Goal: Information Seeking & Learning: Find specific fact

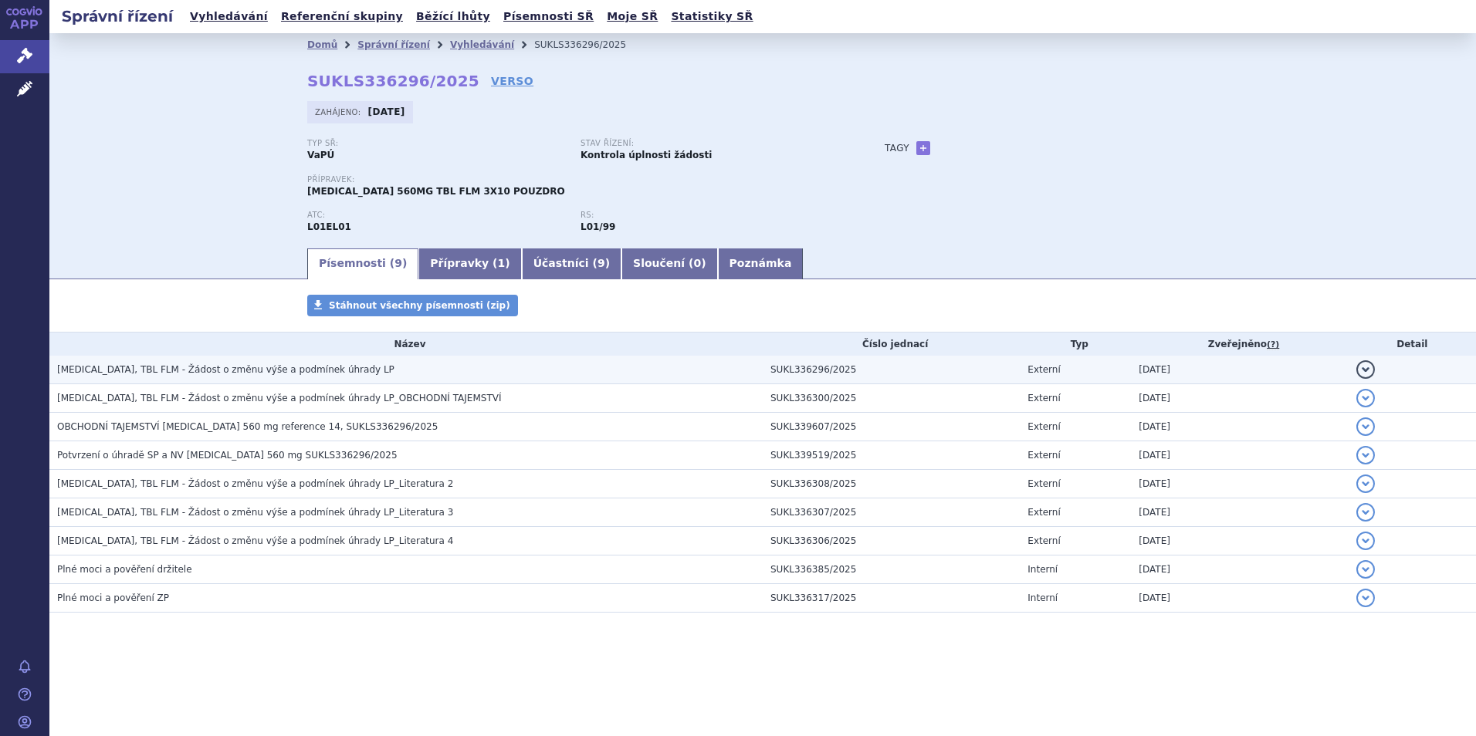
click at [347, 371] on h3 "IMBRUVICA, TBL FLM - Žádost o změnu výše a podmínek úhrady LP" at bounding box center [410, 369] width 706 height 15
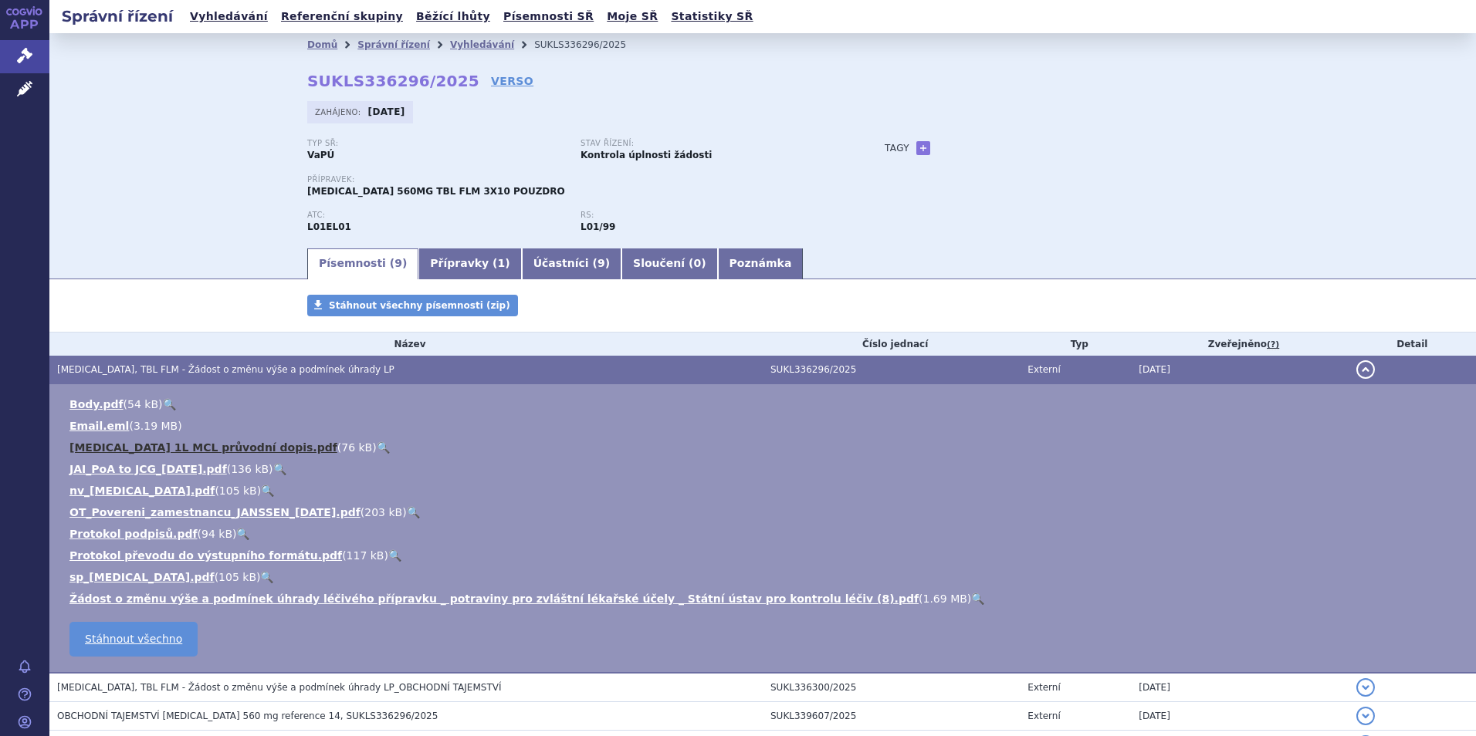
click at [133, 442] on link "IMBRUVICA 1L MCL průvodní dopis.pdf" at bounding box center [203, 448] width 268 height 12
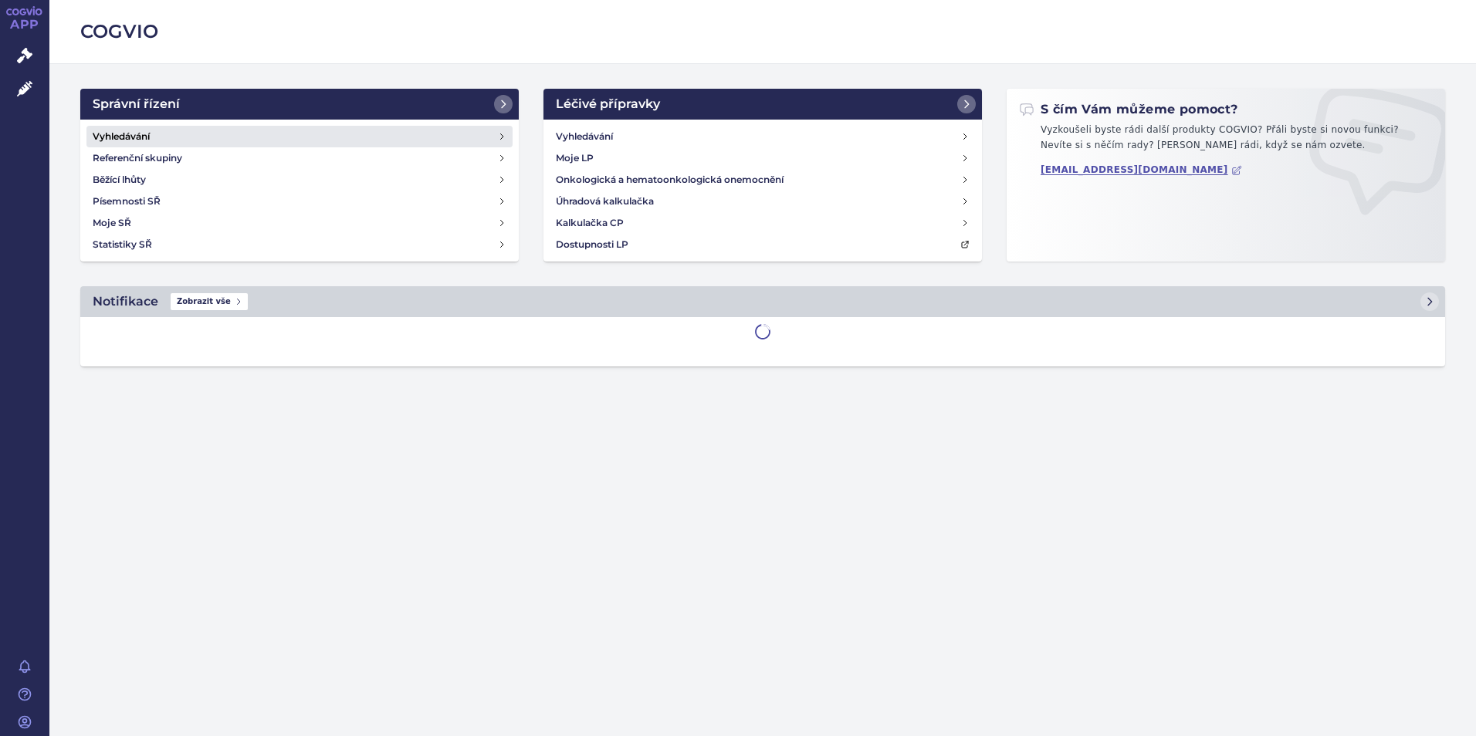
click at [134, 132] on h4 "Vyhledávání" at bounding box center [121, 136] width 57 height 15
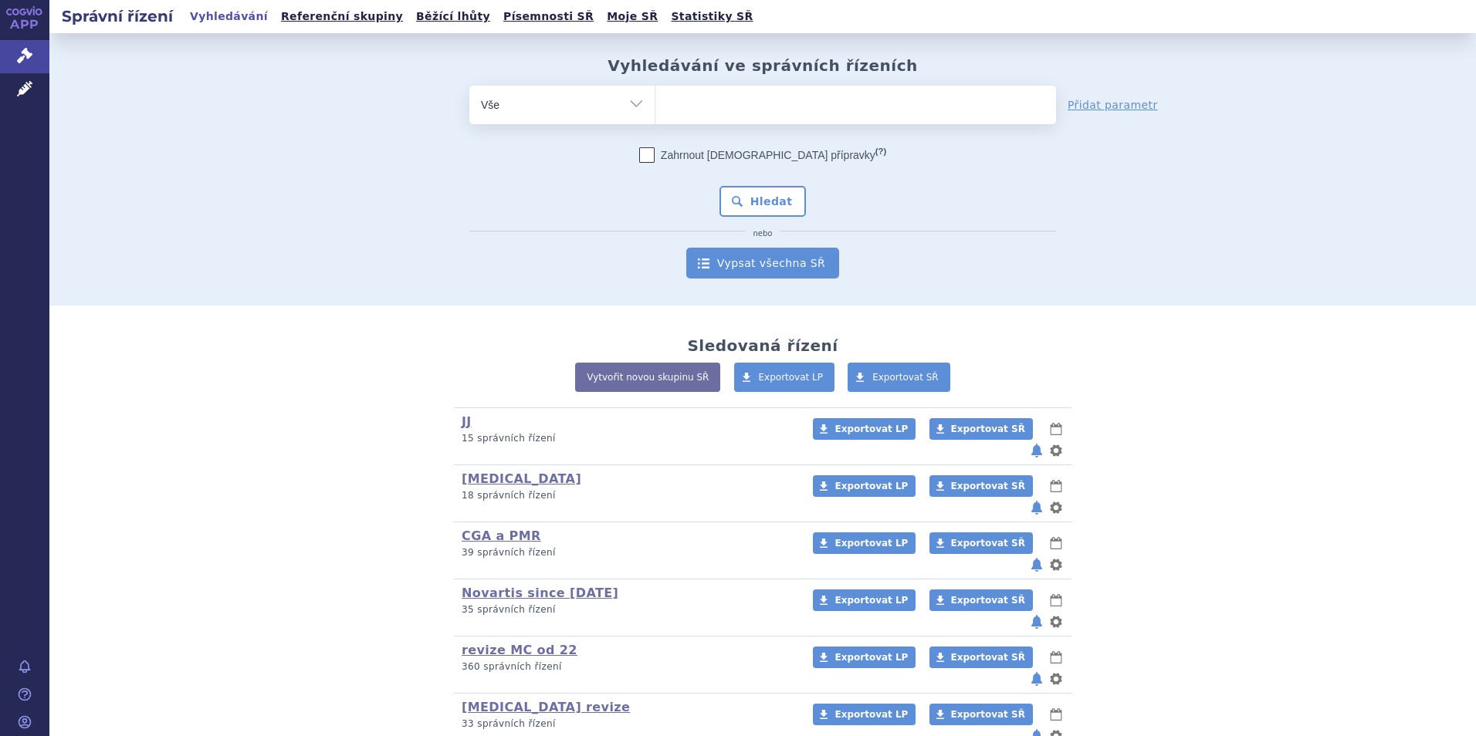
click at [761, 262] on link "Vypsat všechna SŘ" at bounding box center [762, 263] width 153 height 31
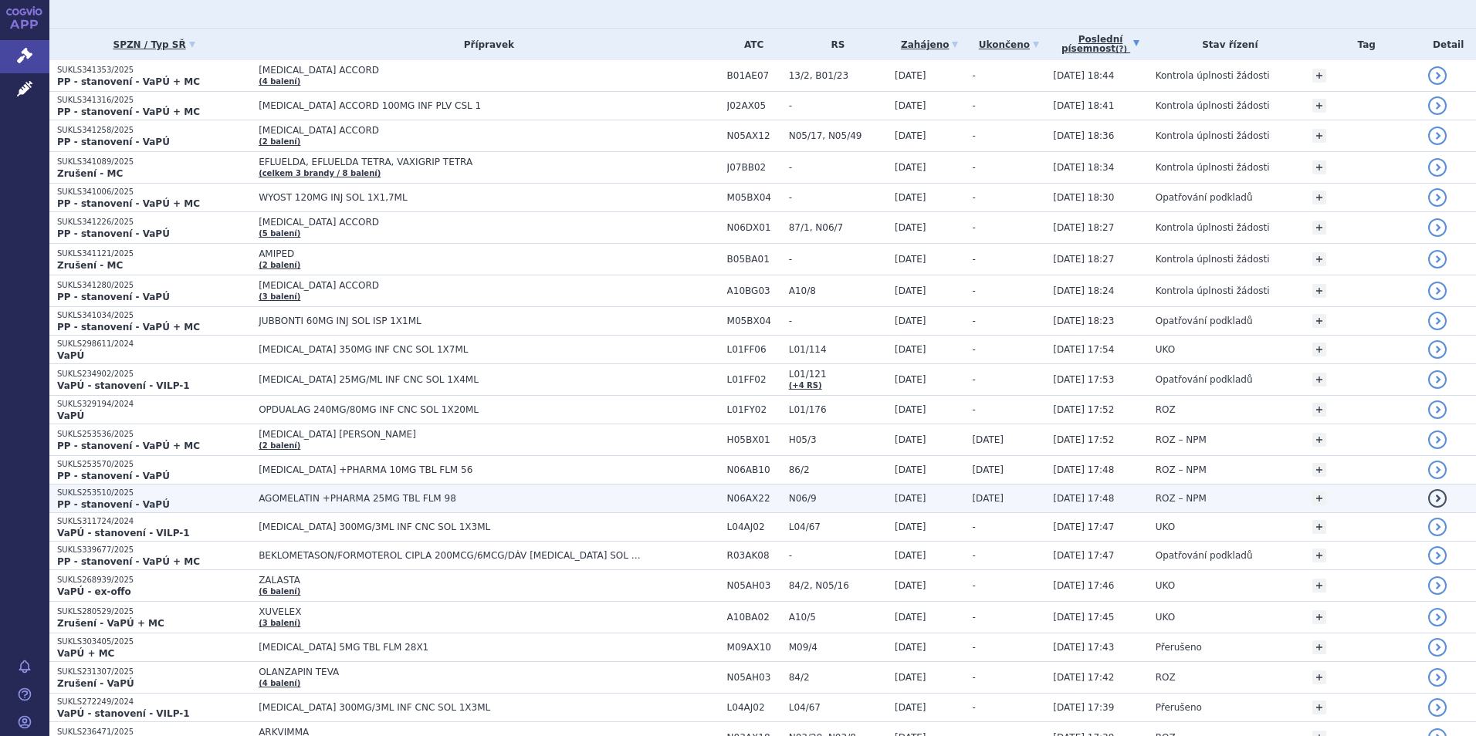
scroll to position [232, 0]
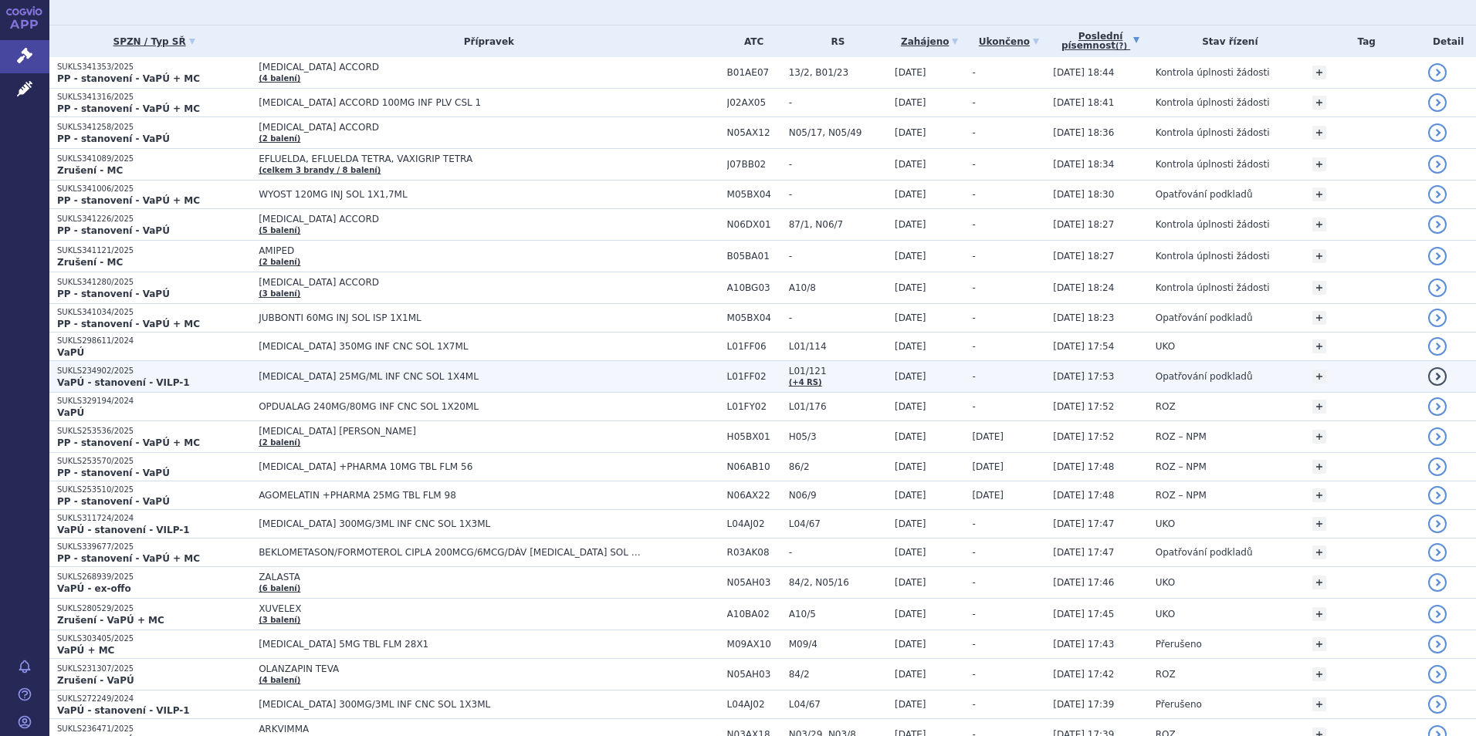
click at [411, 373] on span "[MEDICAL_DATA] 25MG/ML INF CNC SOL 1X4ML" at bounding box center [452, 376] width 386 height 11
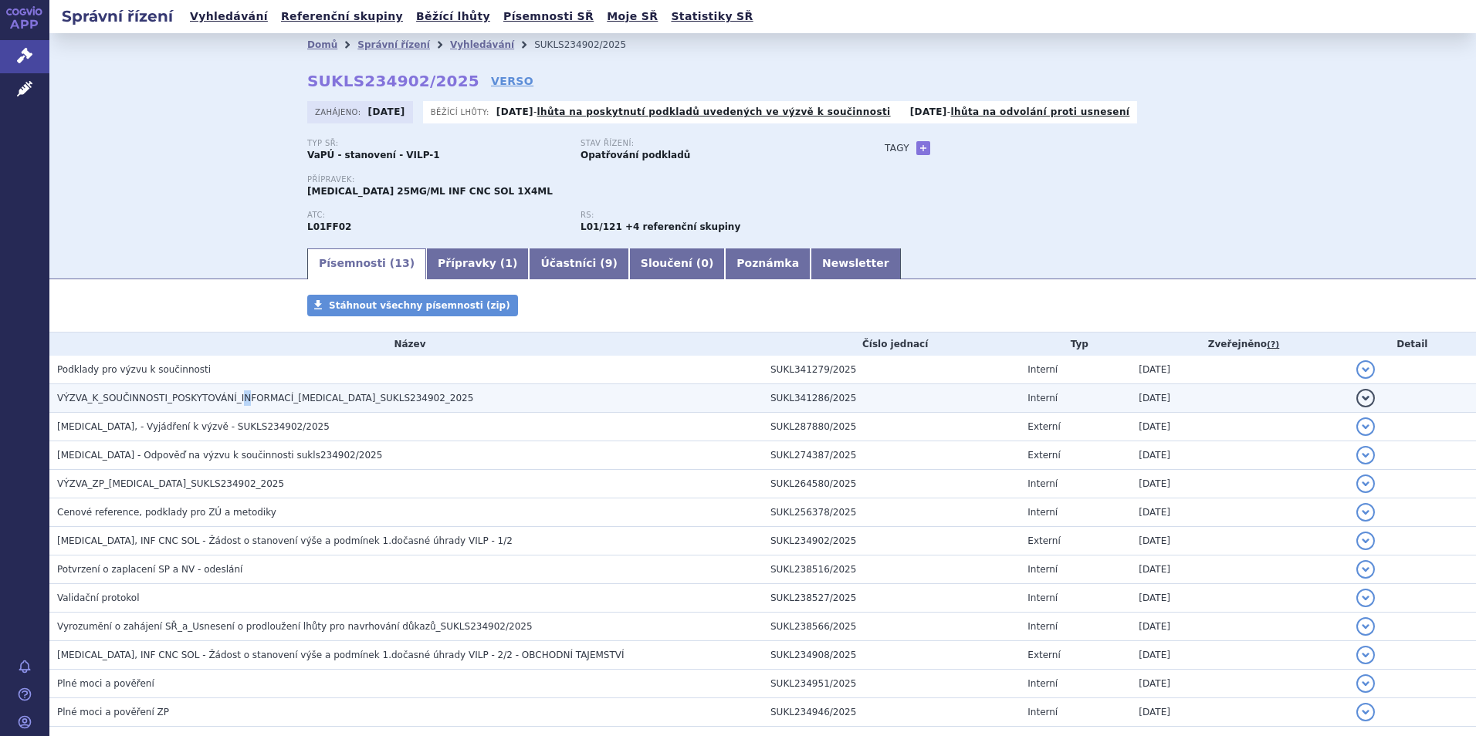
click at [232, 399] on span "VÝZVA_K_SOUČINNOSTI_POSKYTOVÁNÍ_INFORMACÍ_KEYTRUDA_SUKLS234902_2025" at bounding box center [265, 398] width 416 height 11
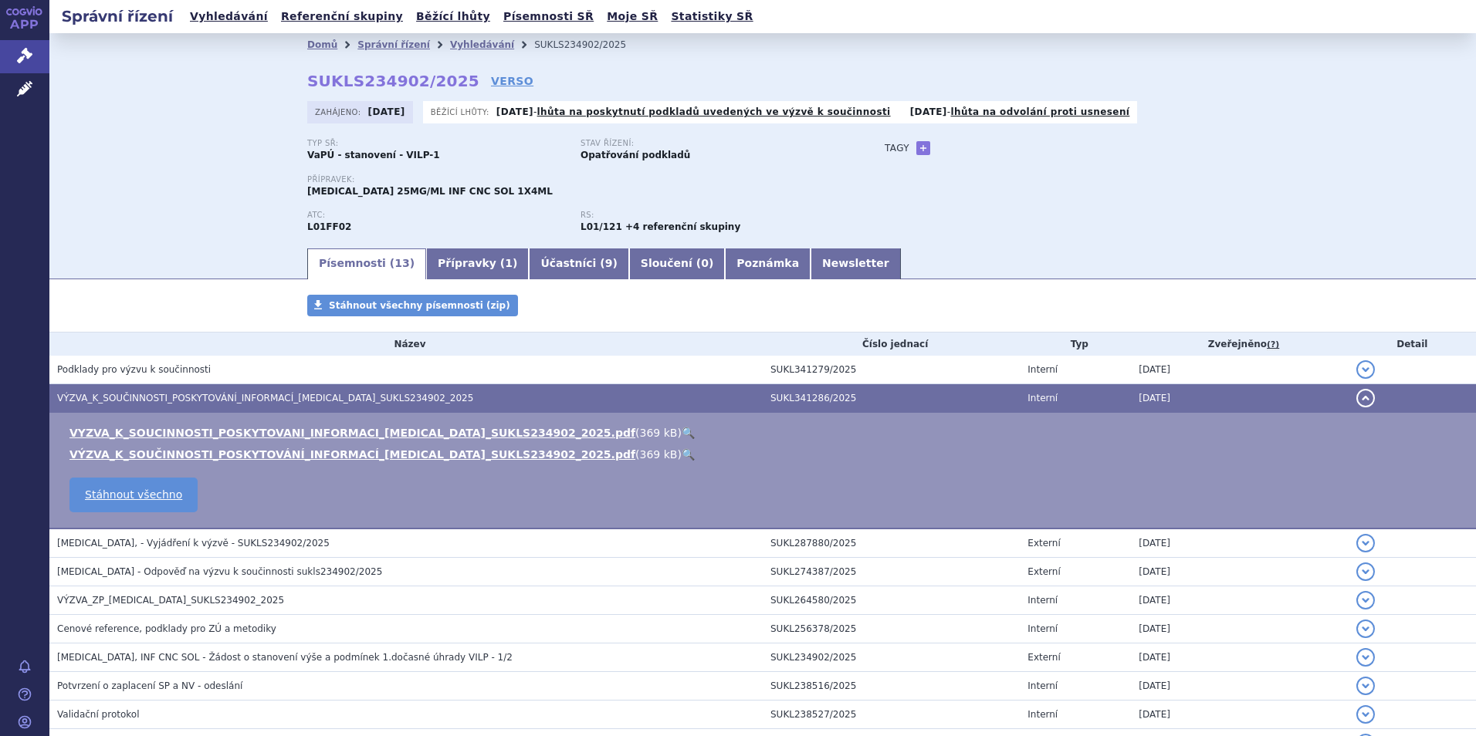
drag, startPoint x: 232, startPoint y: 399, endPoint x: 203, endPoint y: 396, distance: 28.7
click at [203, 396] on span "VÝZVA_K_SOUČINNOSTI_POSKYTOVÁNÍ_INFORMACÍ_KEYTRUDA_SUKLS234902_2025" at bounding box center [265, 398] width 416 height 11
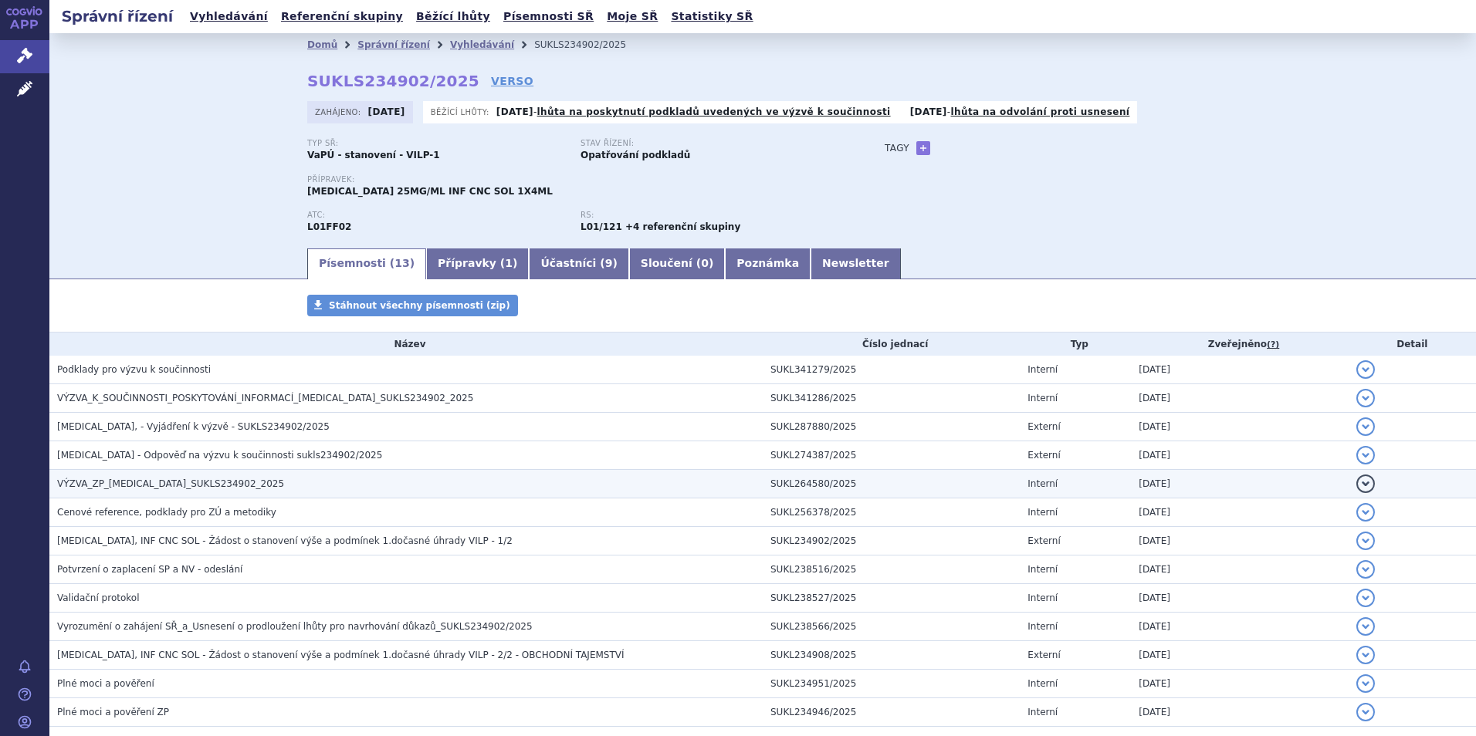
click at [201, 487] on span "VÝZVA_ZP_KEYTRUDA_SUKLS234902_2025" at bounding box center [170, 484] width 227 height 11
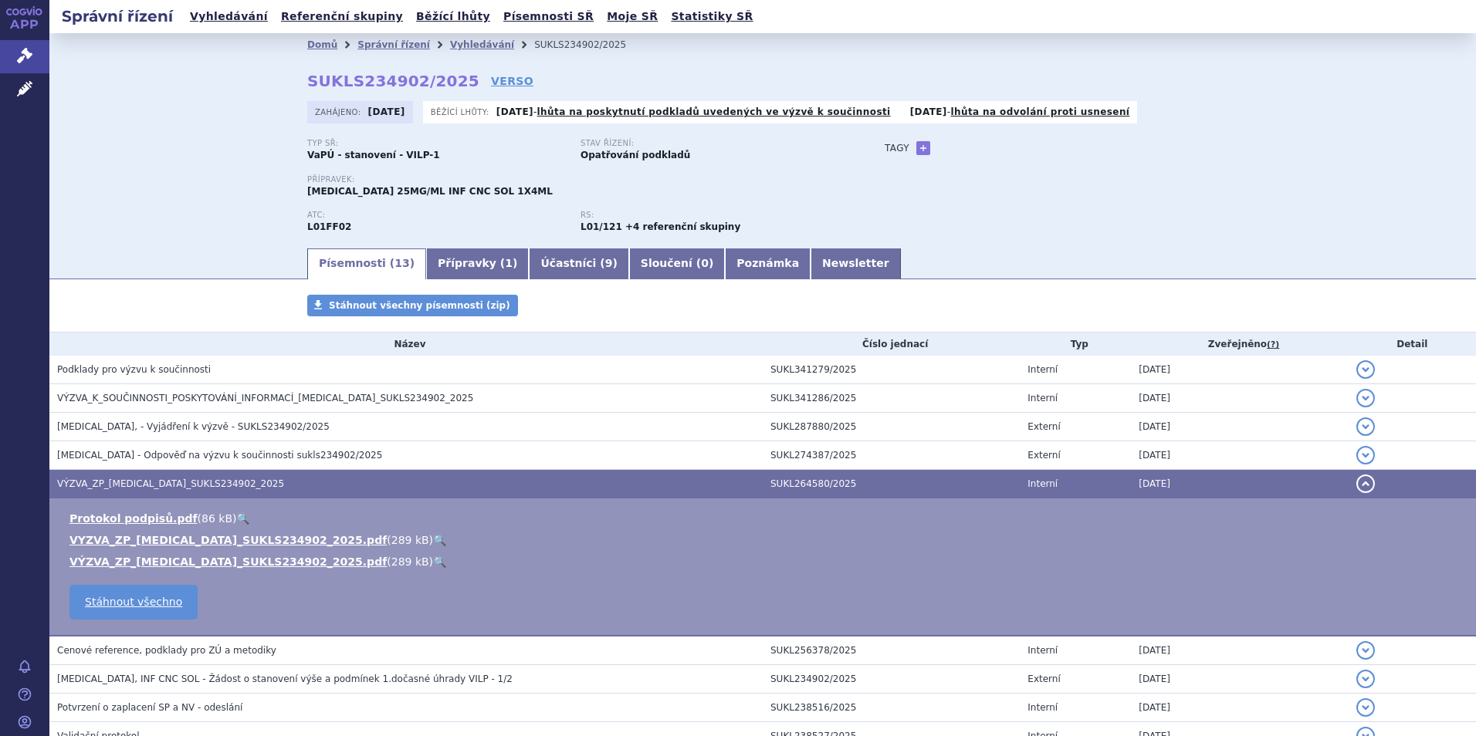
click at [201, 486] on span "VÝZVA_ZP_KEYTRUDA_SUKLS234902_2025" at bounding box center [170, 484] width 227 height 11
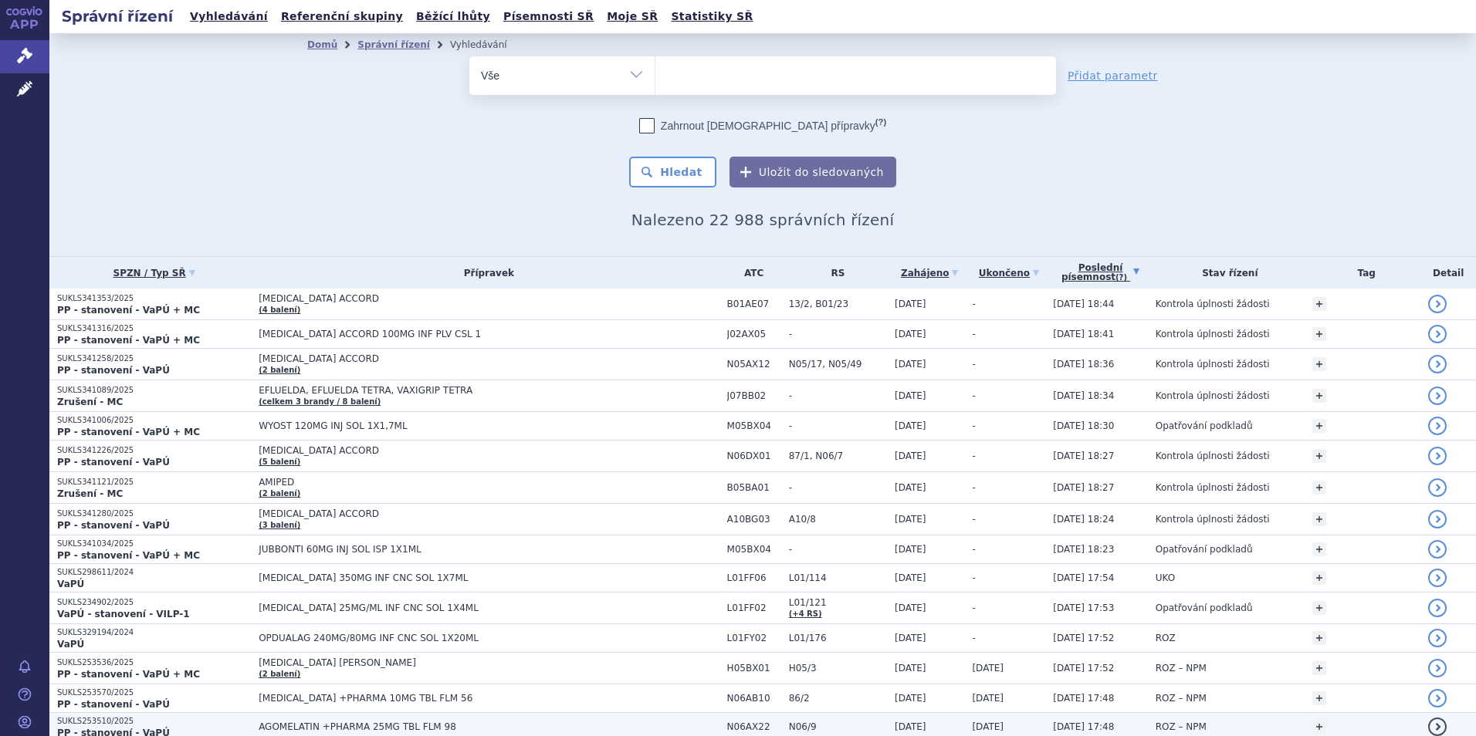
scroll to position [232, 0]
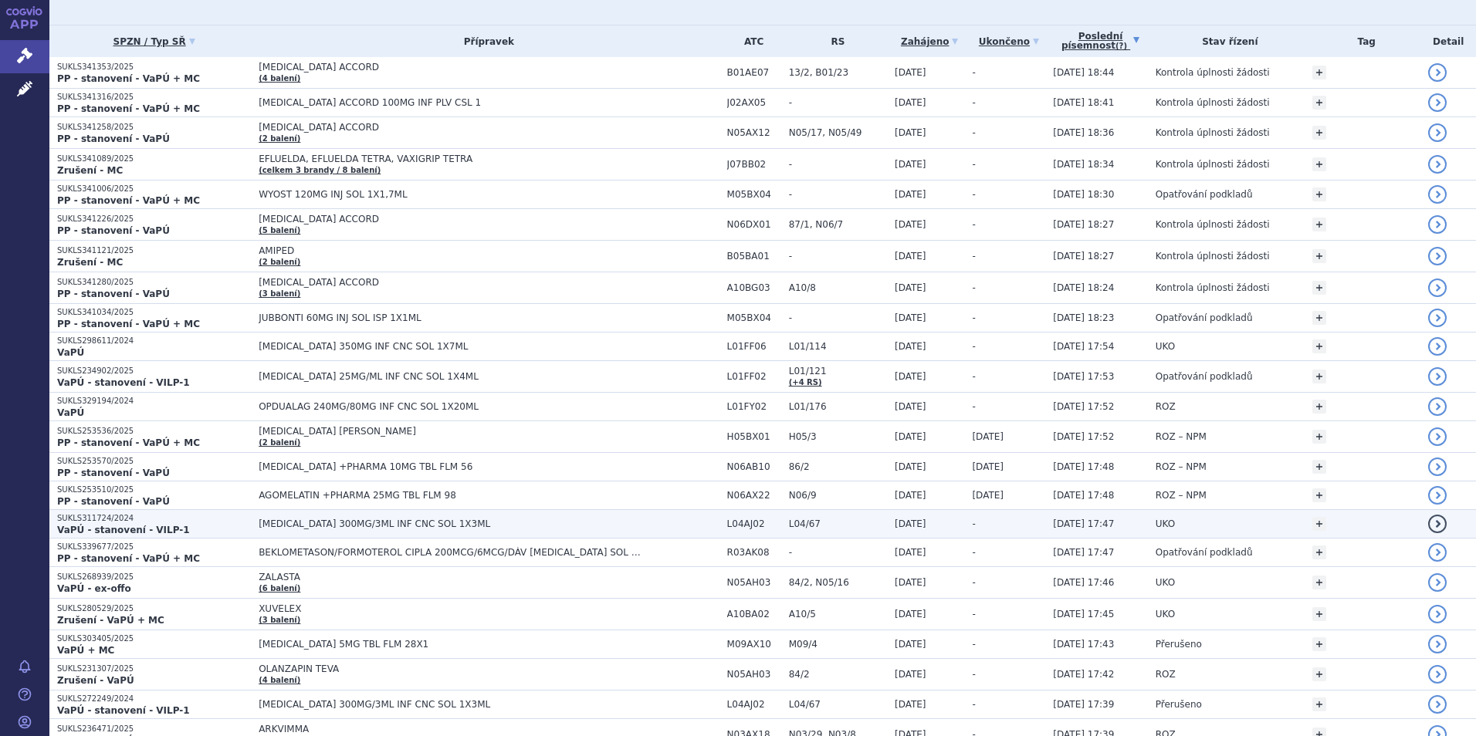
click at [283, 533] on td "[MEDICAL_DATA] 300MG/3ML INF CNC SOL 1X3ML" at bounding box center [485, 524] width 468 height 29
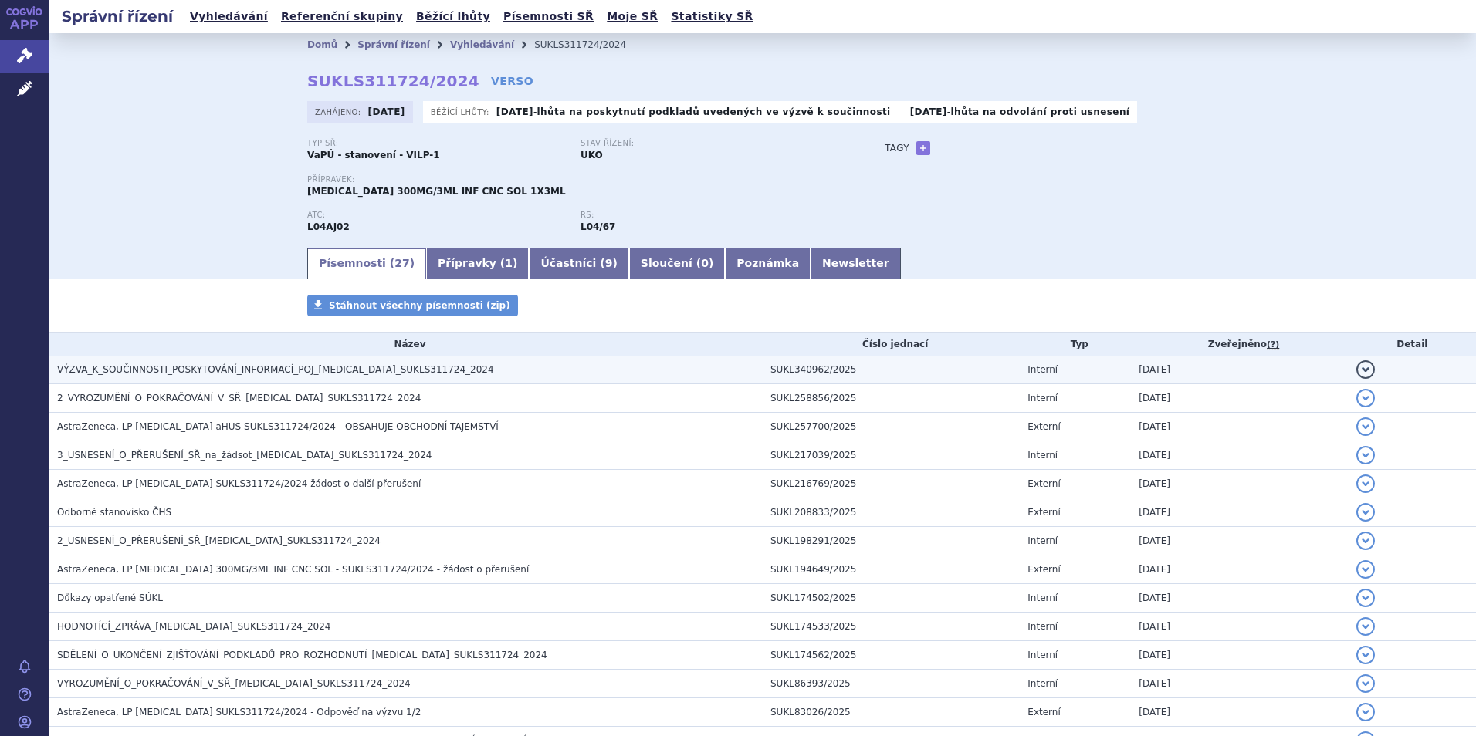
click at [215, 375] on span "VÝZVA_K_SOUČINNOSTI_POSKYTOVÁNÍ_INFORMACÍ_POJ_[MEDICAL_DATA]_SUKLS311724_2024" at bounding box center [275, 369] width 437 height 11
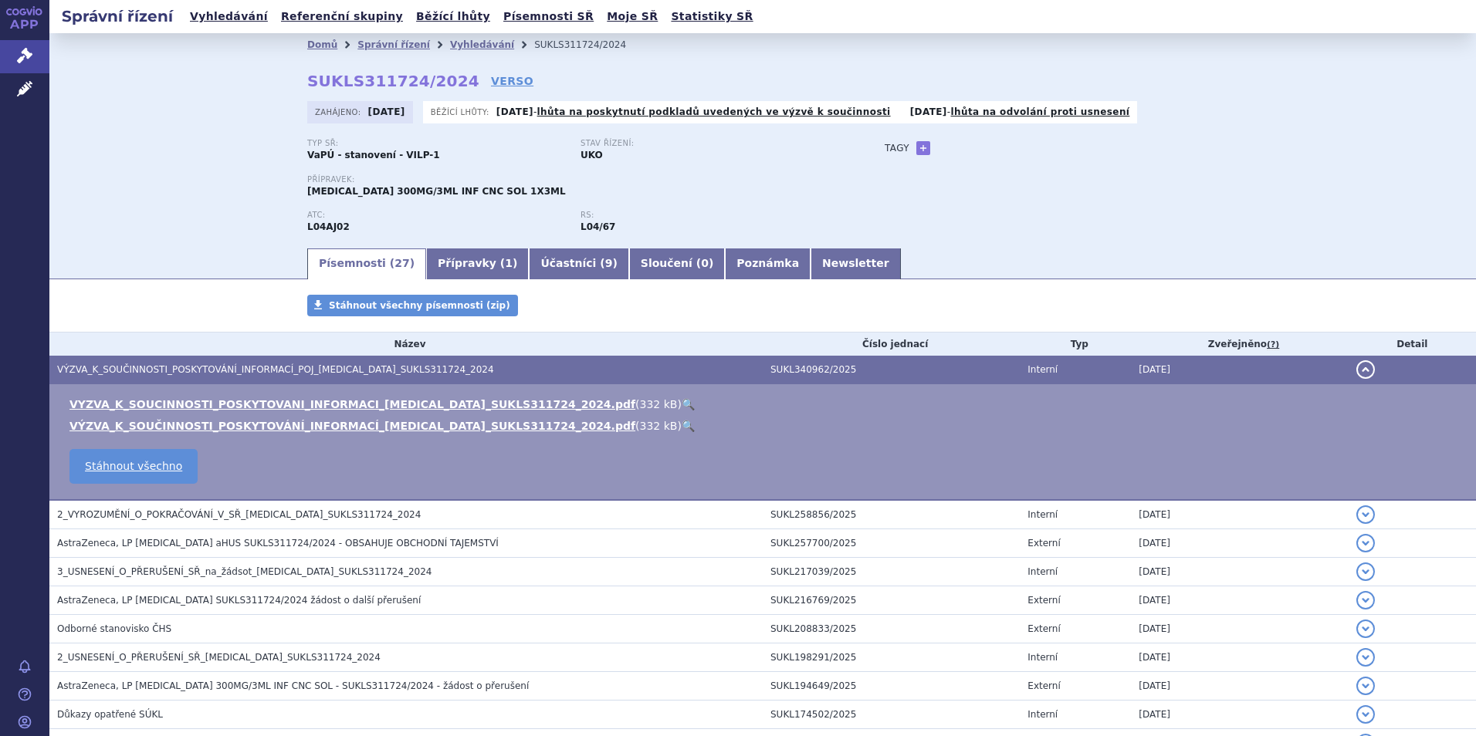
click at [216, 374] on span "VÝZVA_K_SOUČINNOSTI_POSKYTOVÁNÍ_INFORMACÍ_POJ_[MEDICAL_DATA]_SUKLS311724_2024" at bounding box center [275, 369] width 437 height 11
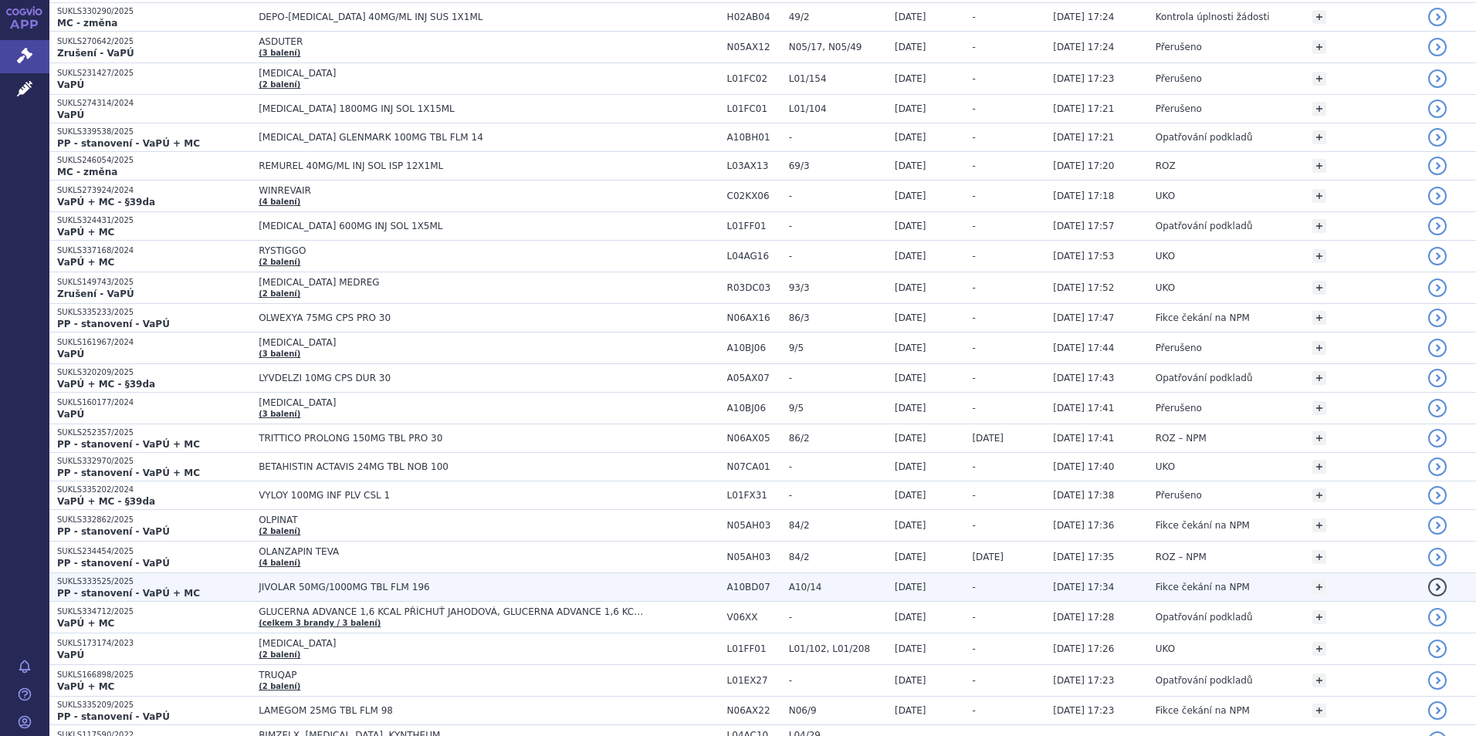
scroll to position [1390, 0]
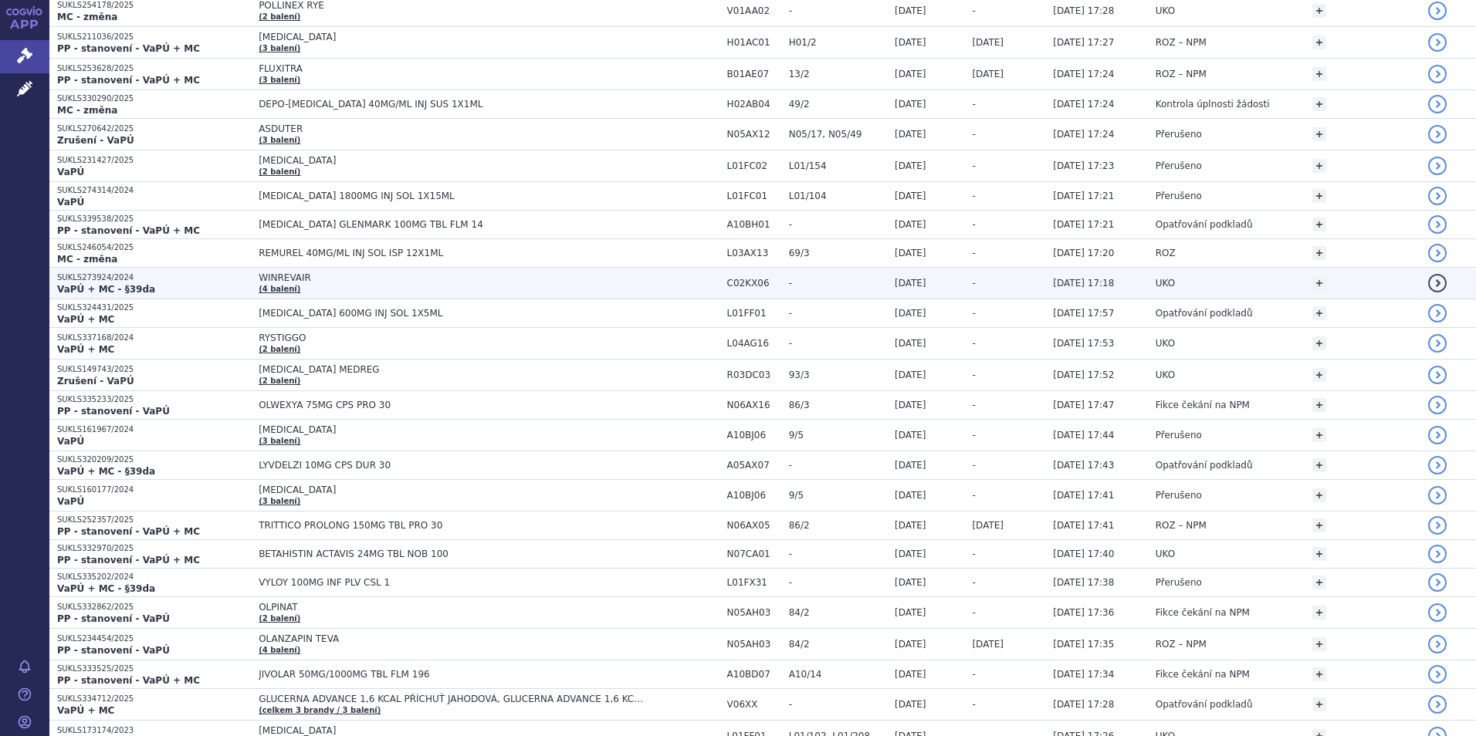
click at [315, 288] on td "WINREVAIR (4 balení)" at bounding box center [485, 284] width 468 height 32
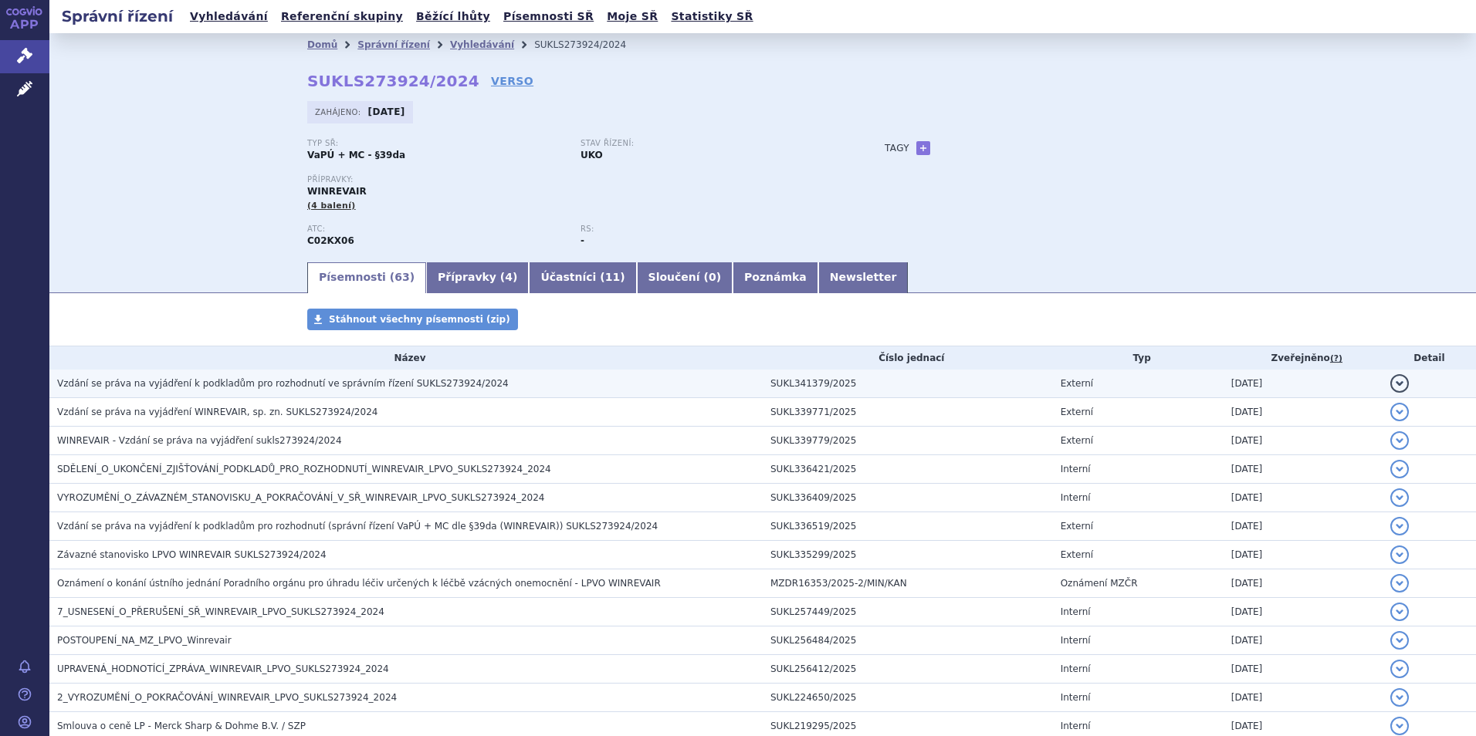
click at [214, 389] on span "Vzdání se práva na vyjádření k podkladům pro rozhodnutí ve správním řízení SUKL…" at bounding box center [283, 383] width 452 height 11
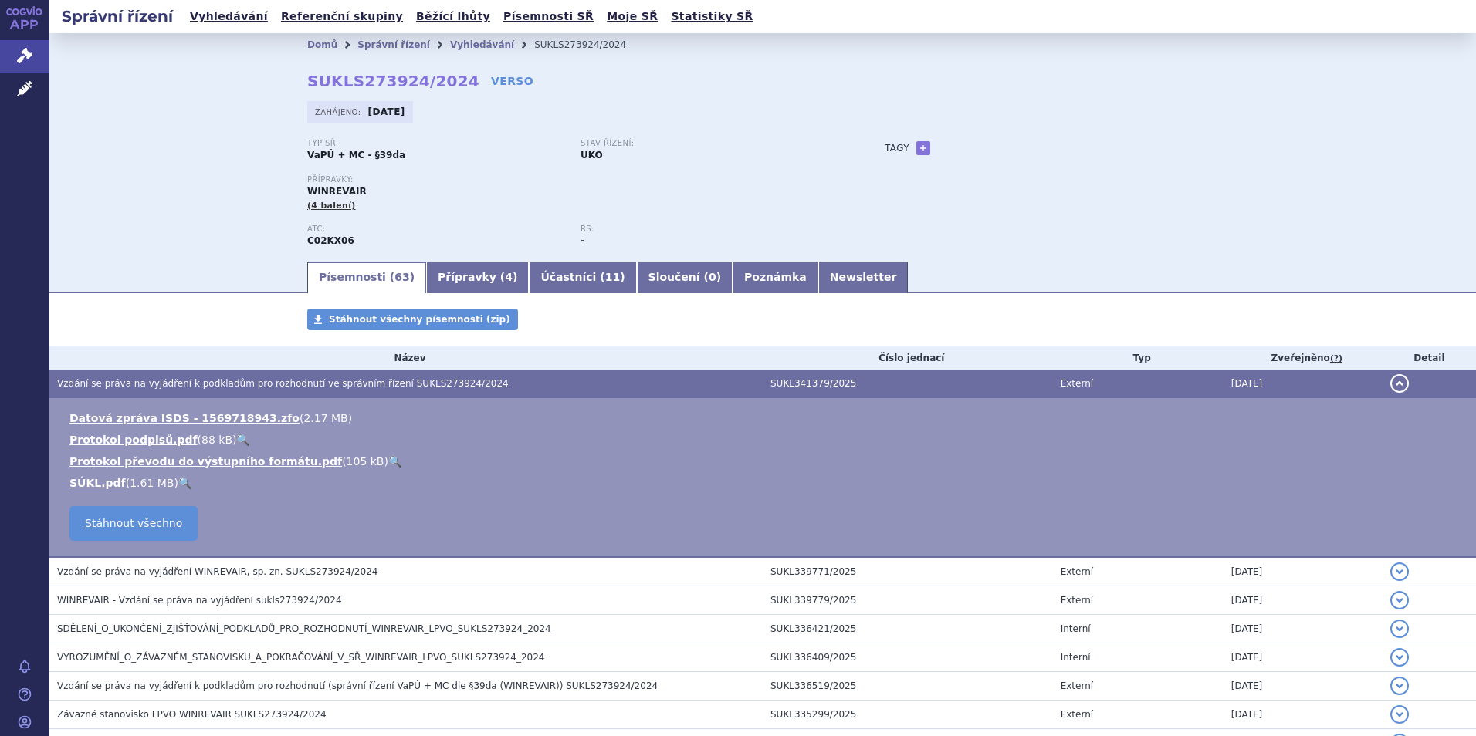
click at [181, 381] on span "Vzdání se práva na vyjádření k podkladům pro rozhodnutí ve správním řízení SUKL…" at bounding box center [283, 383] width 452 height 11
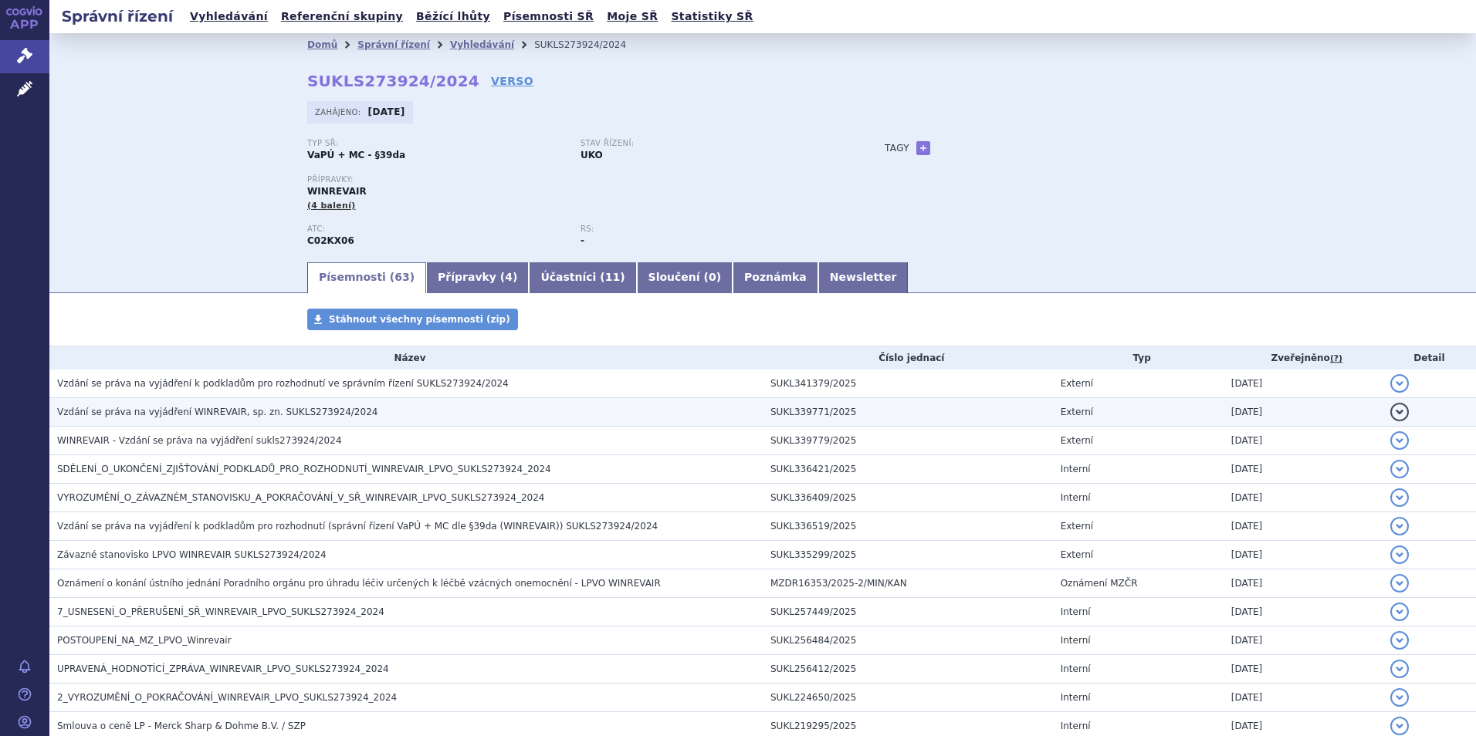
click at [178, 418] on span "Vzdání se práva na vyjádření WINREVAIR, sp. zn. SUKLS273924/2024" at bounding box center [217, 412] width 320 height 11
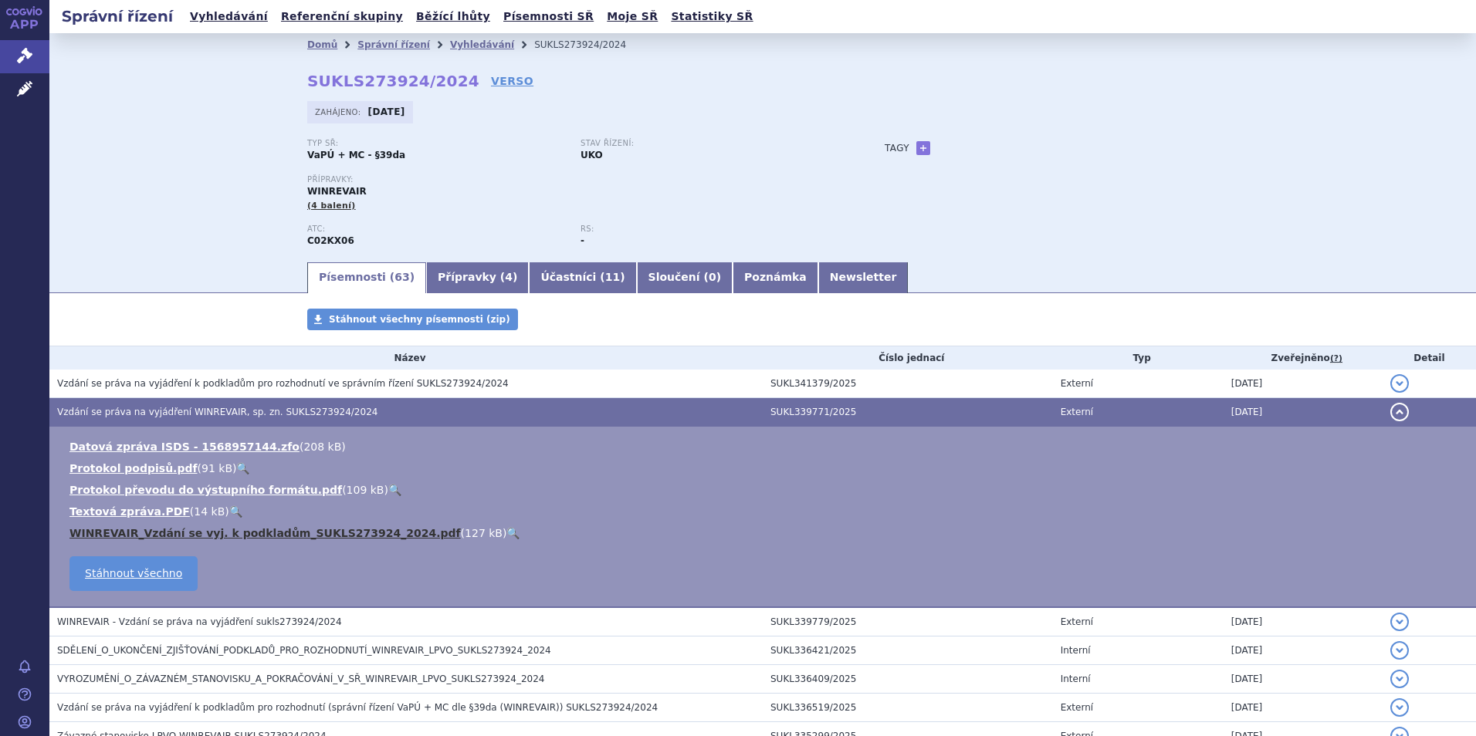
click at [214, 532] on link "WINREVAIR_Vzdání se vyj. k podkladům_SUKLS273924_2024.pdf" at bounding box center [264, 533] width 391 height 12
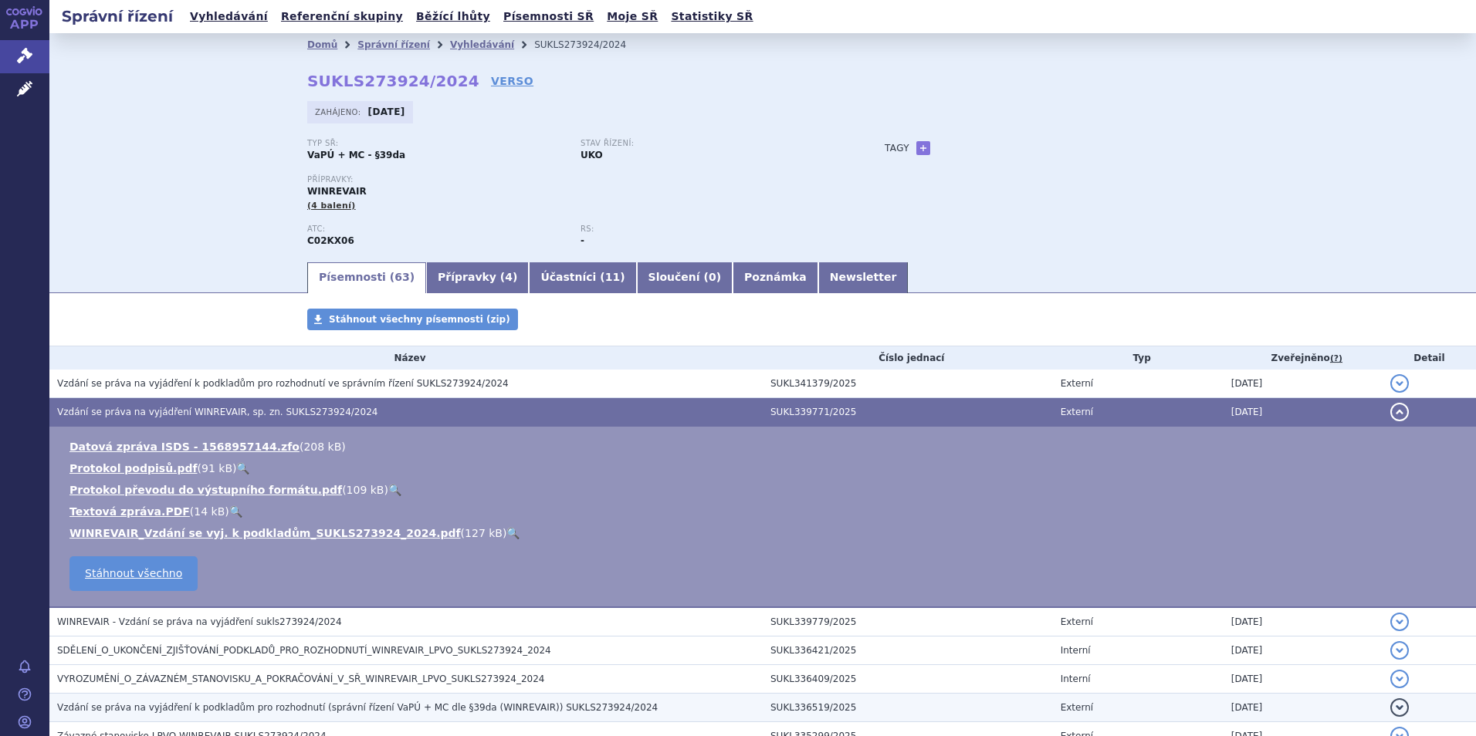
click at [227, 651] on span "SDĚLENÍ_O_UKONČENÍ_ZJIŠŤOVÁNÍ_PODKLADŮ_PRO_ROZHODNUTÍ_WINREVAIR_LPVO_SUKLS27392…" at bounding box center [304, 650] width 494 height 11
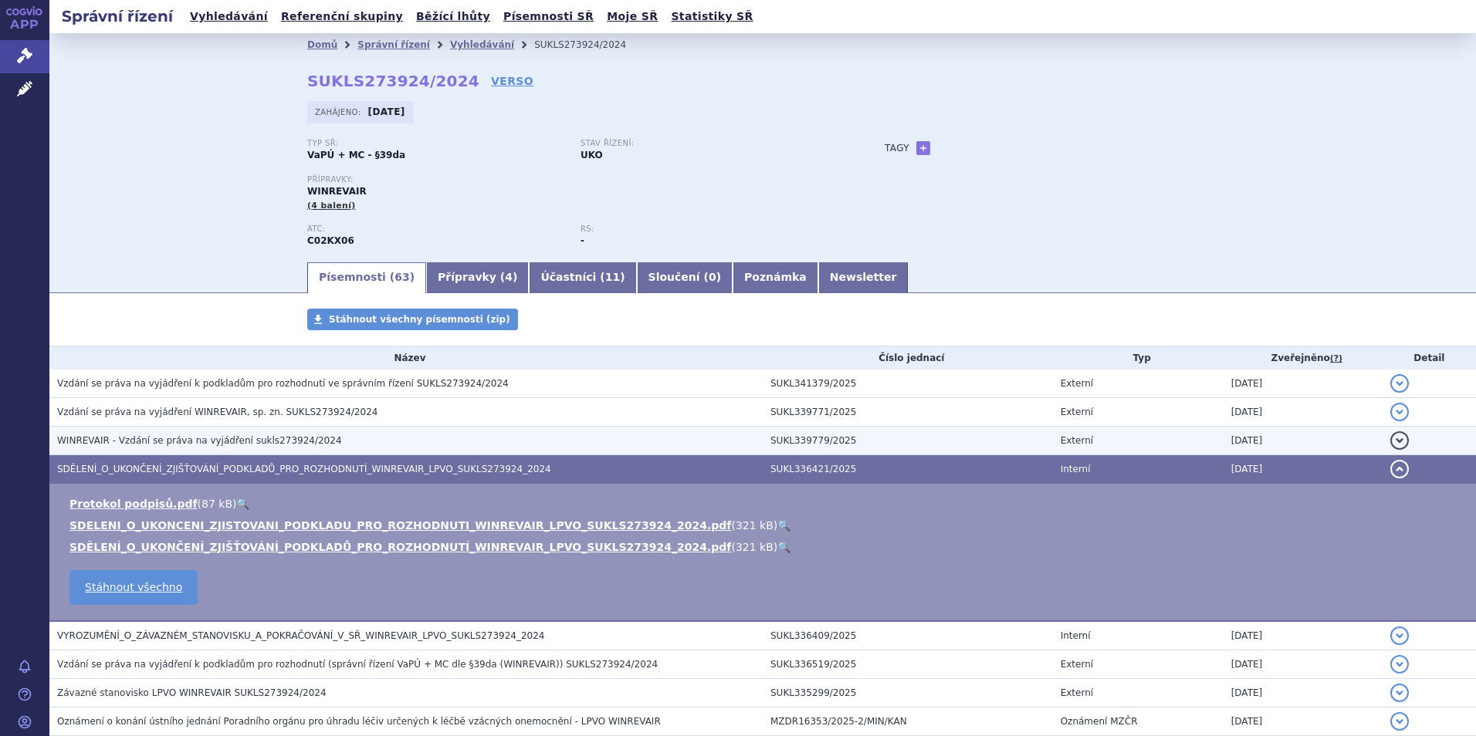
click at [209, 437] on span "WINREVAIR - Vzdání se práva na vyjádření sukls273924/2024" at bounding box center [199, 440] width 285 height 11
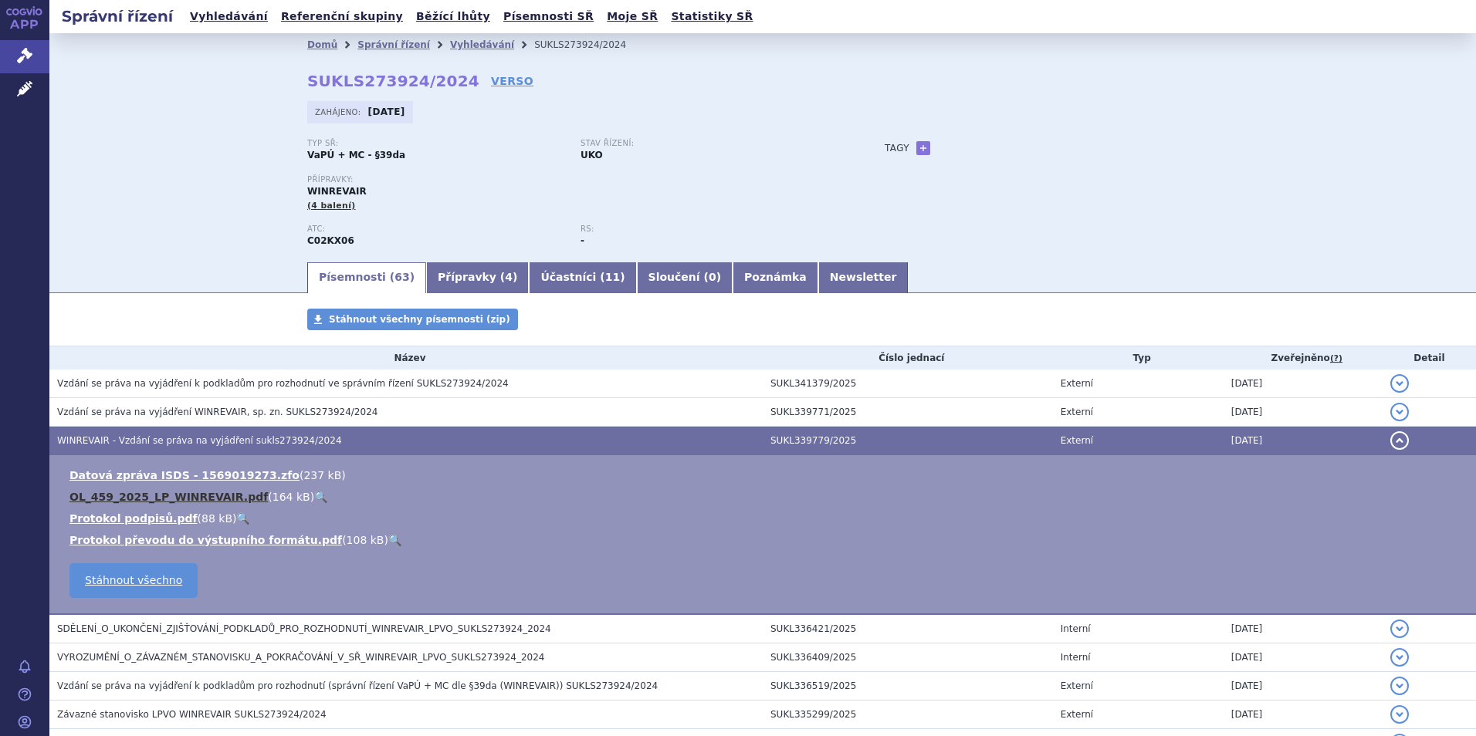
click at [177, 502] on link "OL_459_2025_LP_WINREVAIR.pdf" at bounding box center [168, 497] width 198 height 12
